Goal: Find contact information: Find contact information

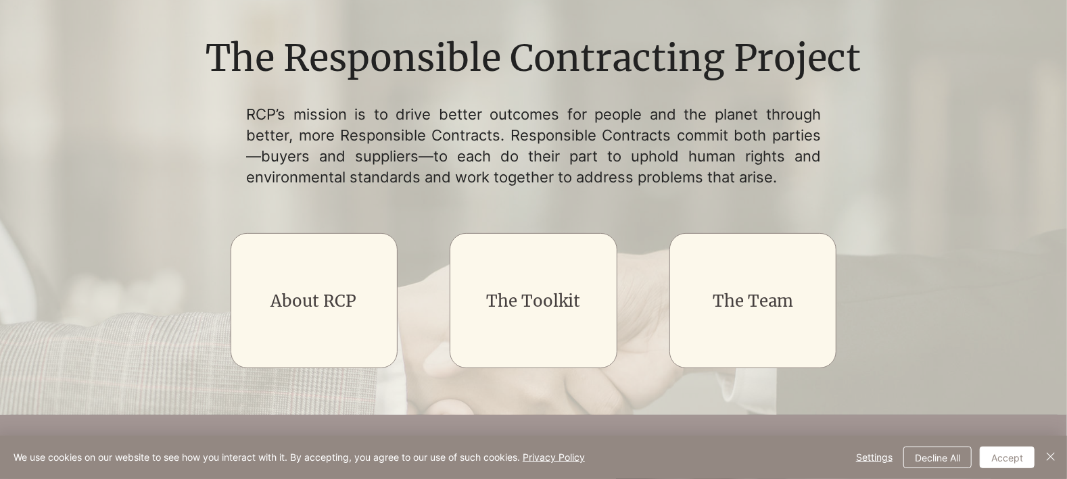
scroll to position [142, 0]
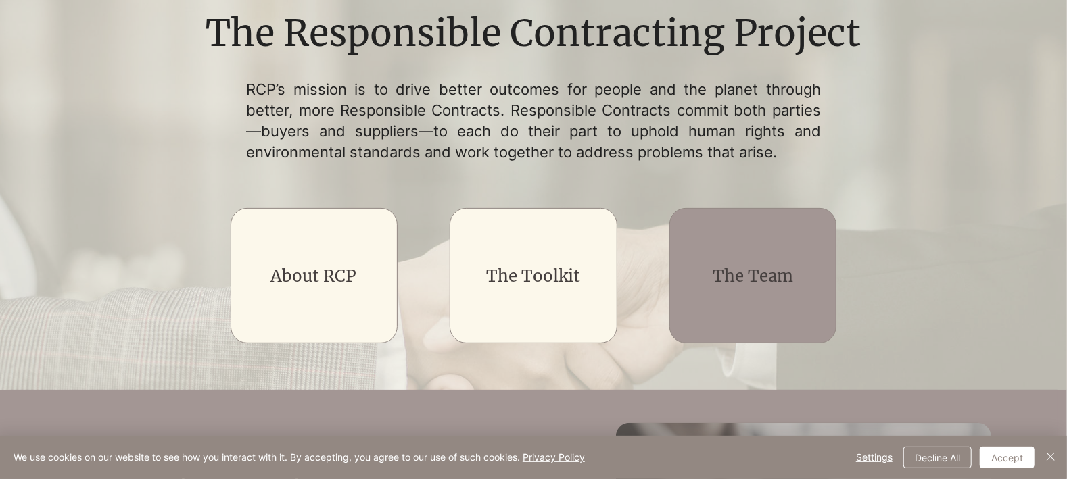
click at [758, 279] on link "The Team" at bounding box center [753, 276] width 80 height 21
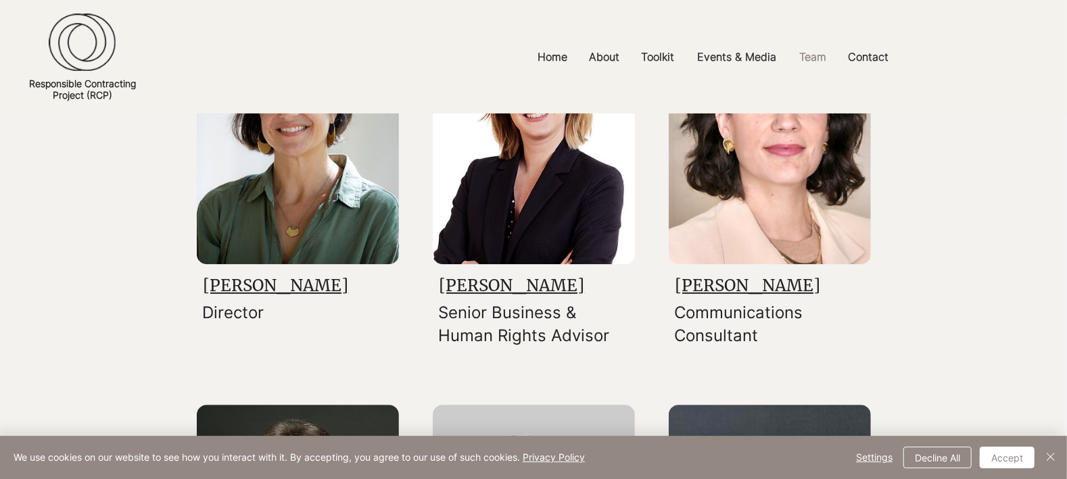
scroll to position [284, 0]
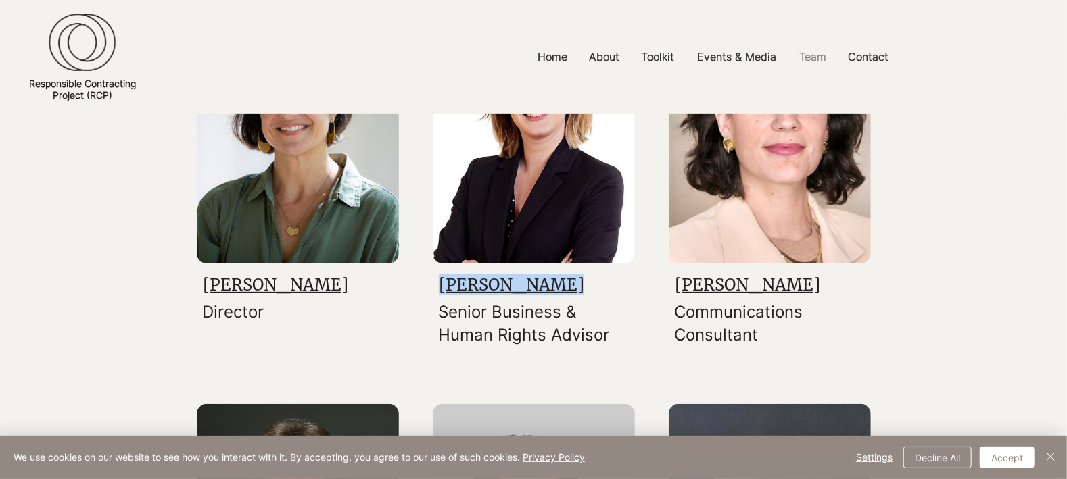
drag, startPoint x: 567, startPoint y: 299, endPoint x: 441, endPoint y: 295, distance: 125.8
click at [441, 295] on h3 "[PERSON_NAME]" at bounding box center [530, 284] width 182 height 21
copy link "[PERSON_NAME]"
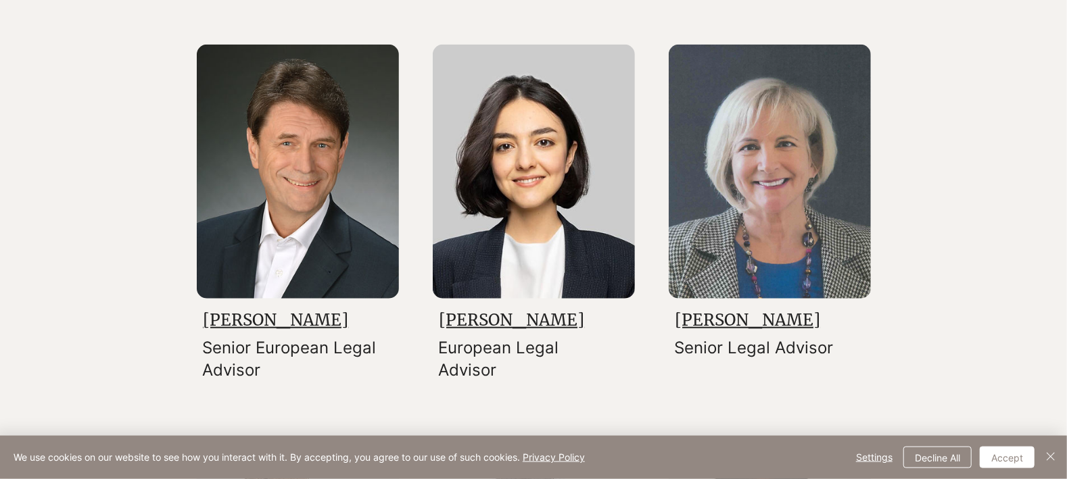
scroll to position [781, 0]
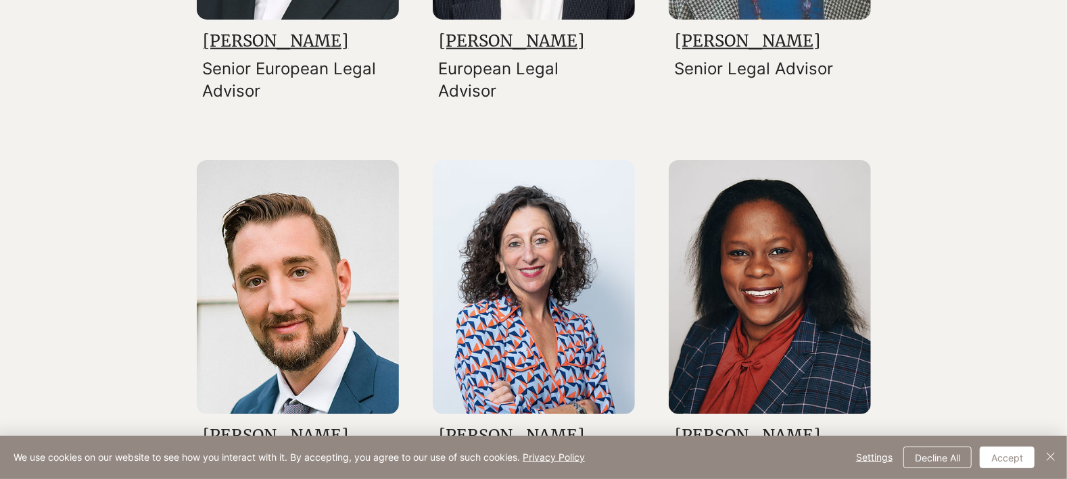
scroll to position [994, 0]
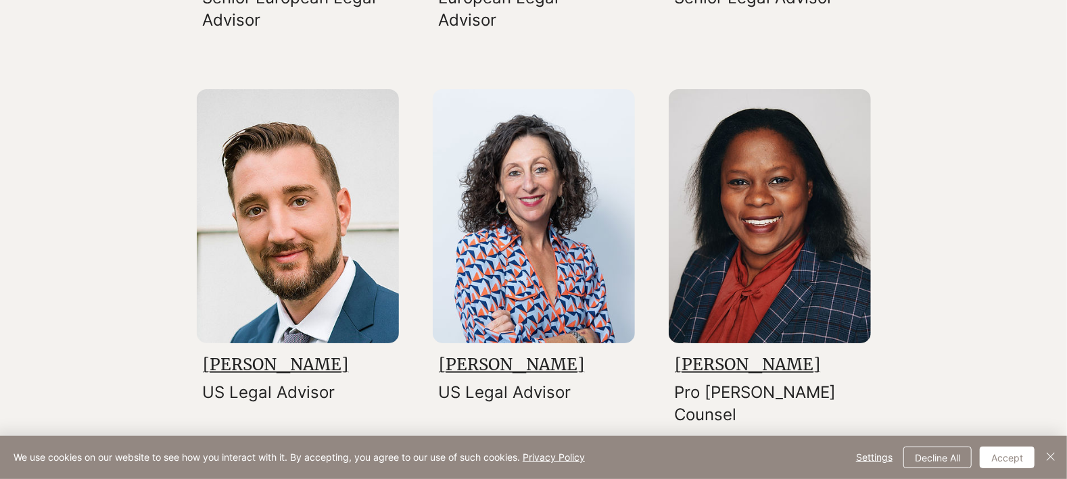
click at [55, 235] on div at bounding box center [533, 481] width 1067 height 2471
click at [119, 130] on div at bounding box center [533, 481] width 1067 height 2471
